Goal: Task Accomplishment & Management: Manage account settings

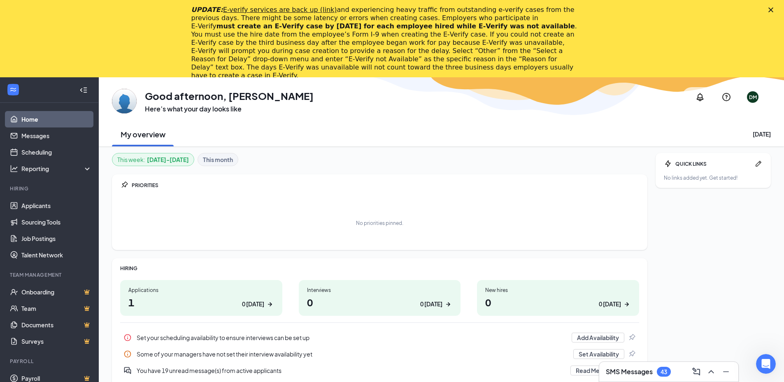
click at [773, 12] on div "UPDATE: E-verify services are back up (link) and experiencing heavy traffic fro…" at bounding box center [392, 42] width 784 height 79
click at [774, 11] on icon "Close" at bounding box center [771, 9] width 5 height 5
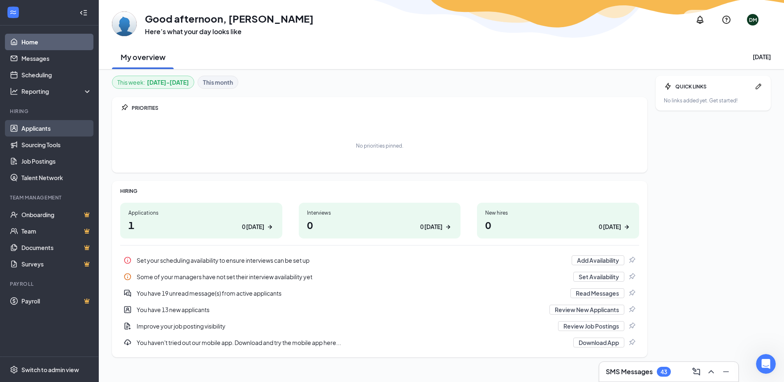
click at [26, 128] on link "Applicants" at bounding box center [56, 128] width 70 height 16
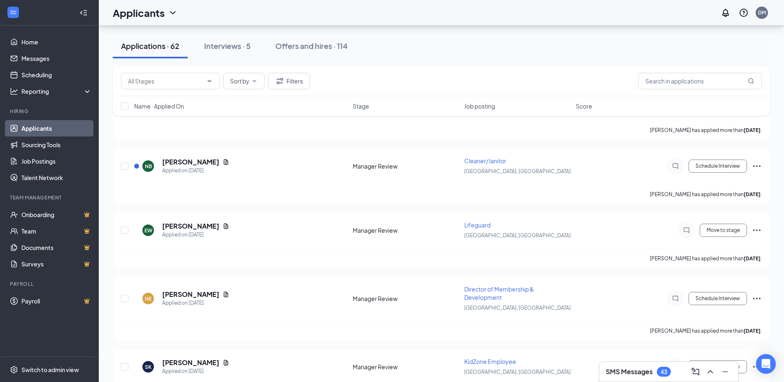
scroll to position [723, 0]
